Goal: Complete application form

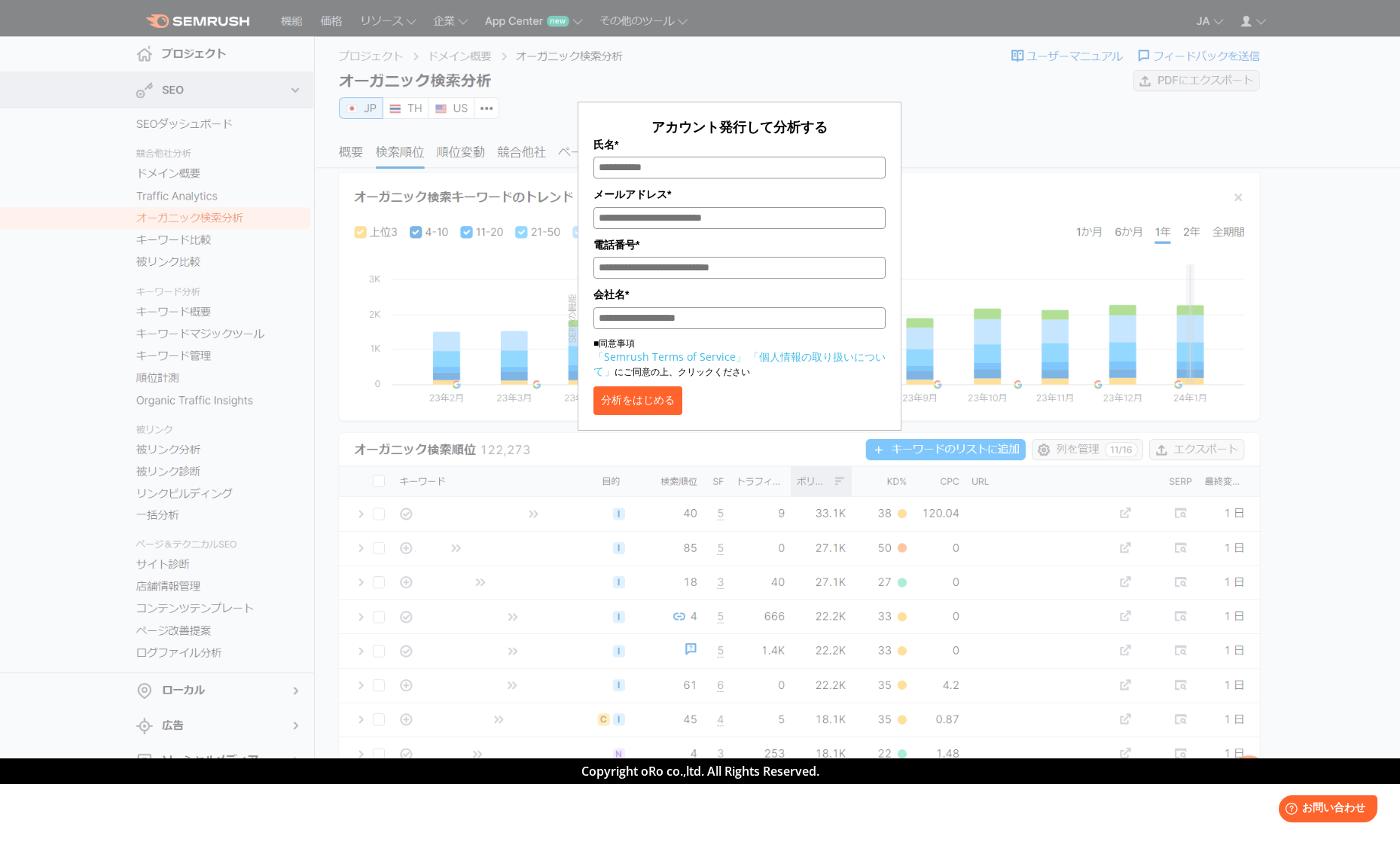
click at [911, 157] on div "アカウント発行して分析する 氏名* メールアドレス* 電話番号* 会社名* ■同意事項 「Semrush Terms of Service」 「個人情報の取り…" at bounding box center [740, 224] width 753 height 412
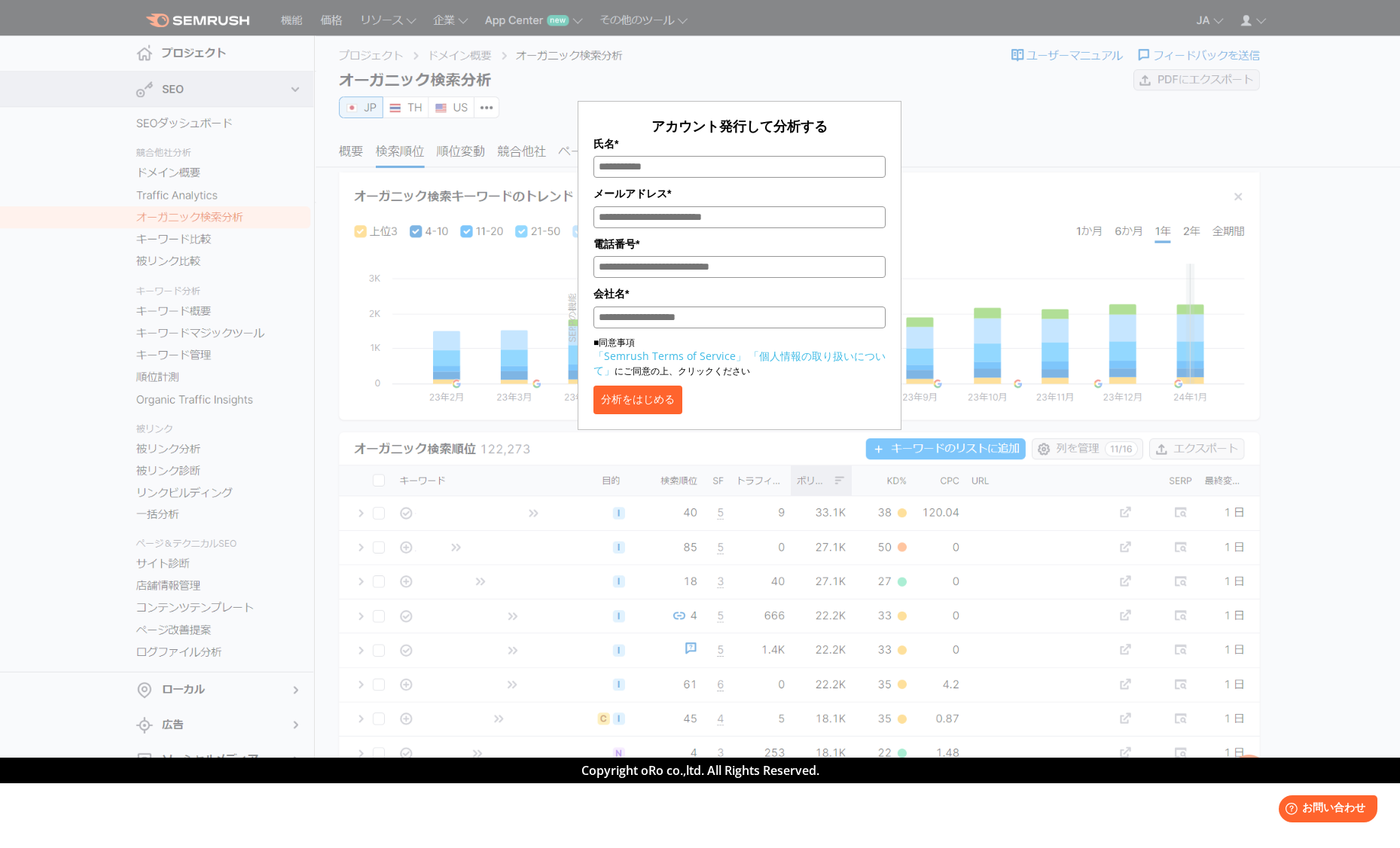
click at [623, 121] on p "アカウント発行して分析する" at bounding box center [740, 126] width 293 height 19
drag, startPoint x: 606, startPoint y: 117, endPoint x: 629, endPoint y: 235, distance: 120.2
click at [606, 117] on p "アカウント発行して分析する" at bounding box center [740, 126] width 293 height 19
click at [653, 410] on button "分析をはじめる" at bounding box center [638, 400] width 89 height 29
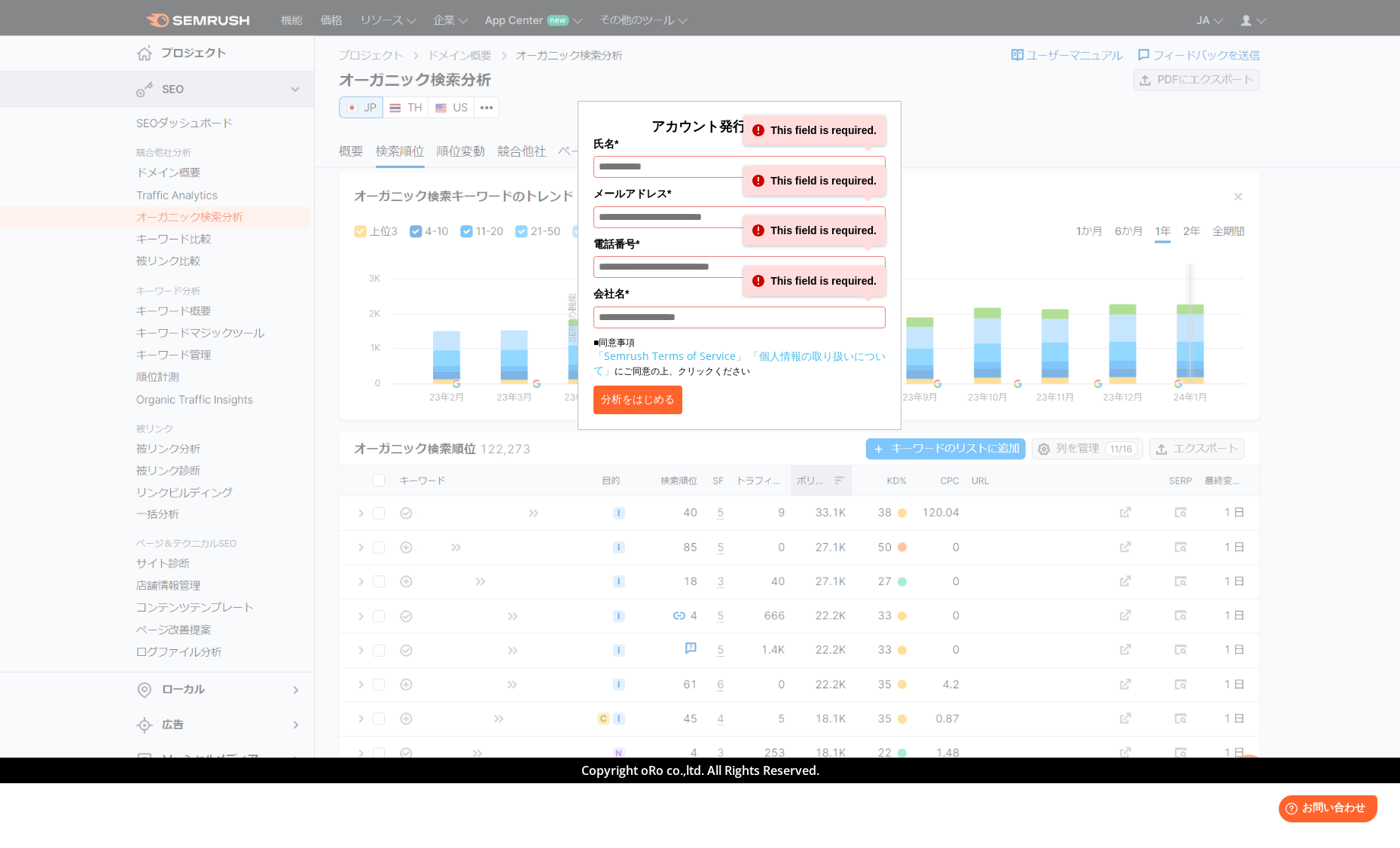
click at [695, 138] on label "氏名*" at bounding box center [740, 144] width 293 height 16
click at [695, 156] on input "氏名*" at bounding box center [740, 167] width 293 height 22
click at [660, 139] on label "氏名*" at bounding box center [740, 144] width 293 height 16
click at [660, 156] on input "氏名*" at bounding box center [740, 167] width 293 height 22
click at [784, 430] on form "アカウント発行して分析する 氏名* This field is required. メールアドレス* This field is required. 電話番号…" at bounding box center [739, 265] width 324 height 329
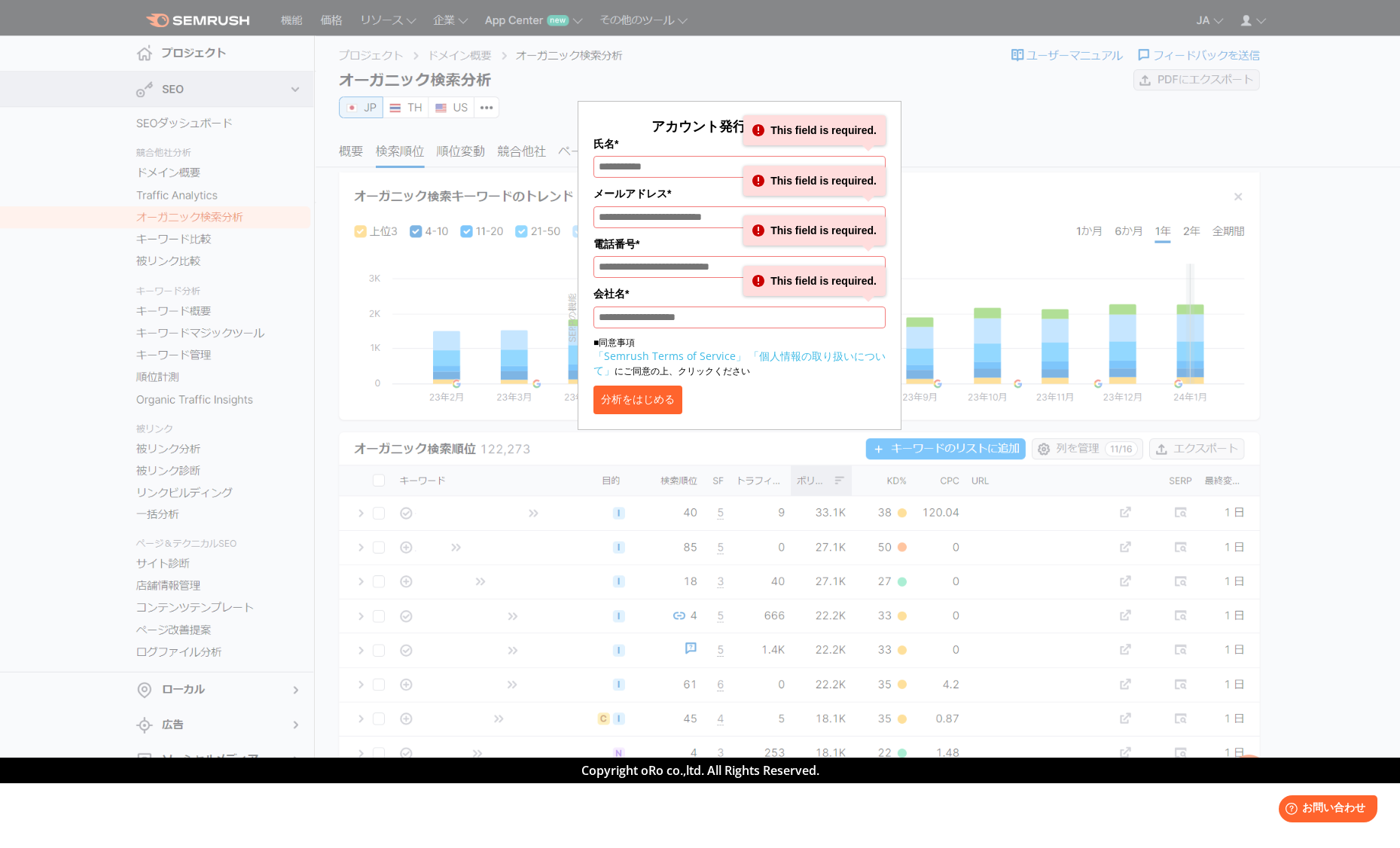
click at [1123, 595] on section "アカウント発行して分析する 氏名* This field is required. メールアドレス* This field is required. 電話番号…" at bounding box center [700, 378] width 1400 height 758
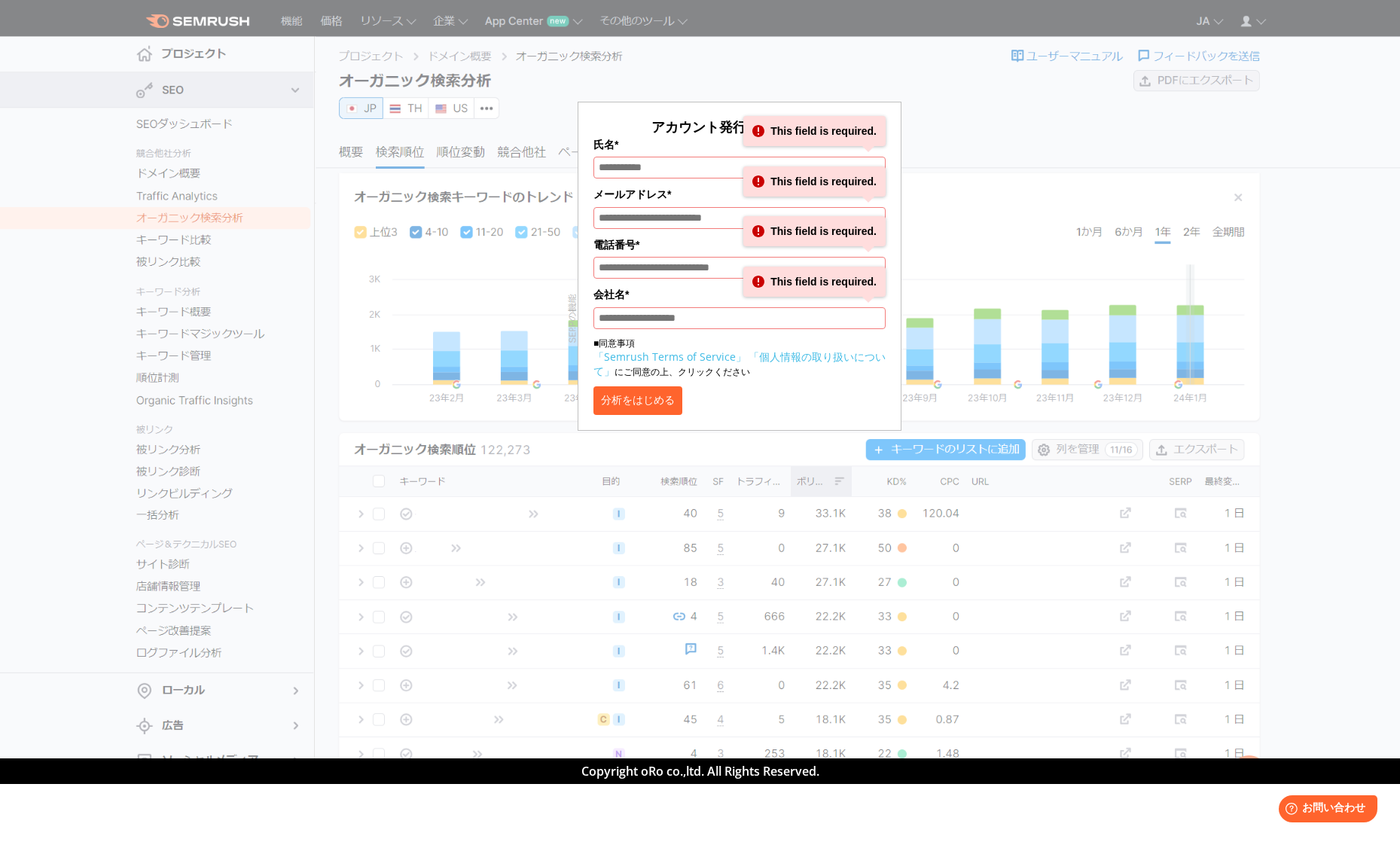
scroll to position [0, 0]
